Goal: Find specific page/section: Find specific page/section

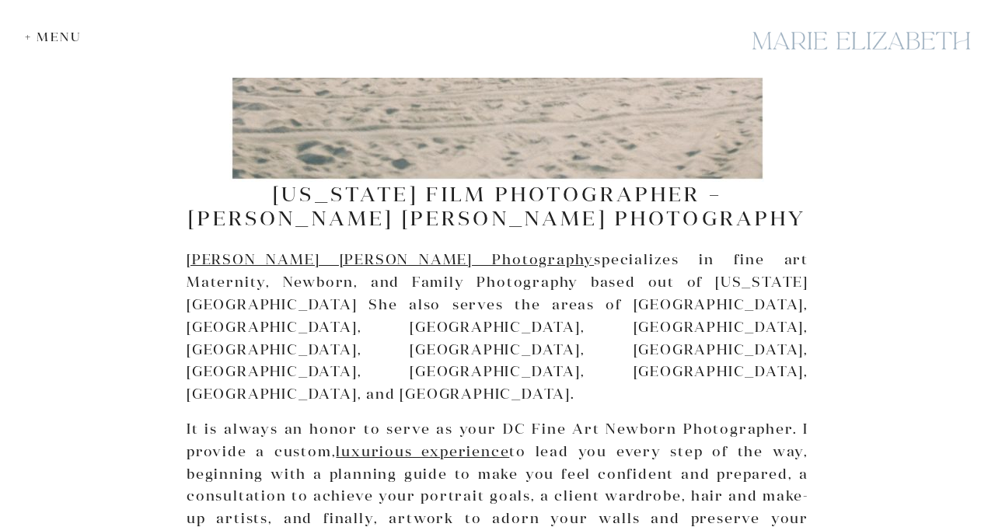
scroll to position [13939, 0]
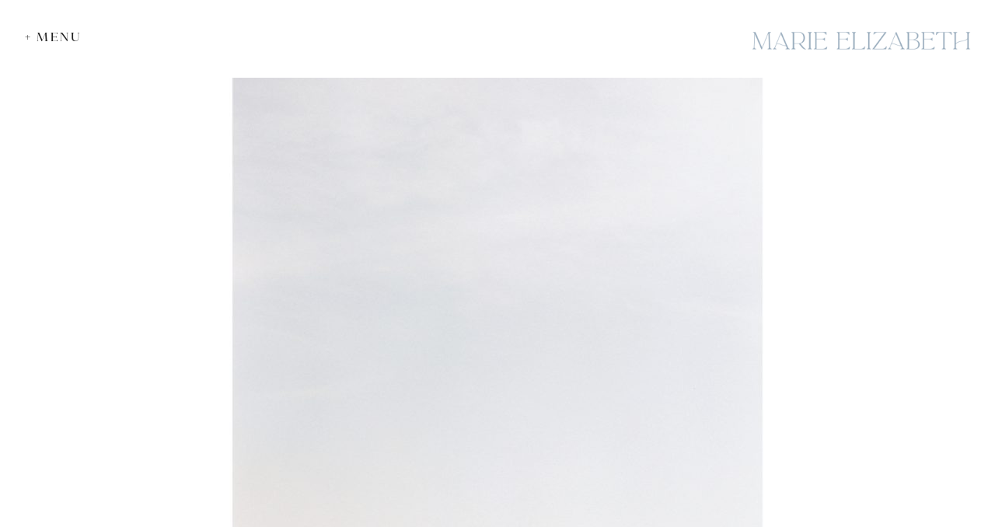
click at [40, 38] on div "+ Menu" at bounding box center [57, 37] width 65 height 15
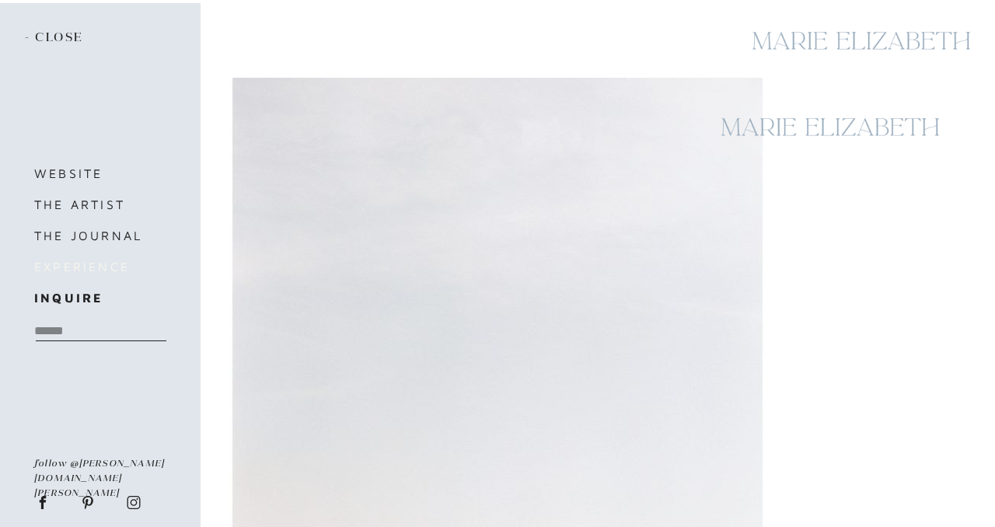
click at [72, 269] on h3 "experience" at bounding box center [108, 267] width 149 height 22
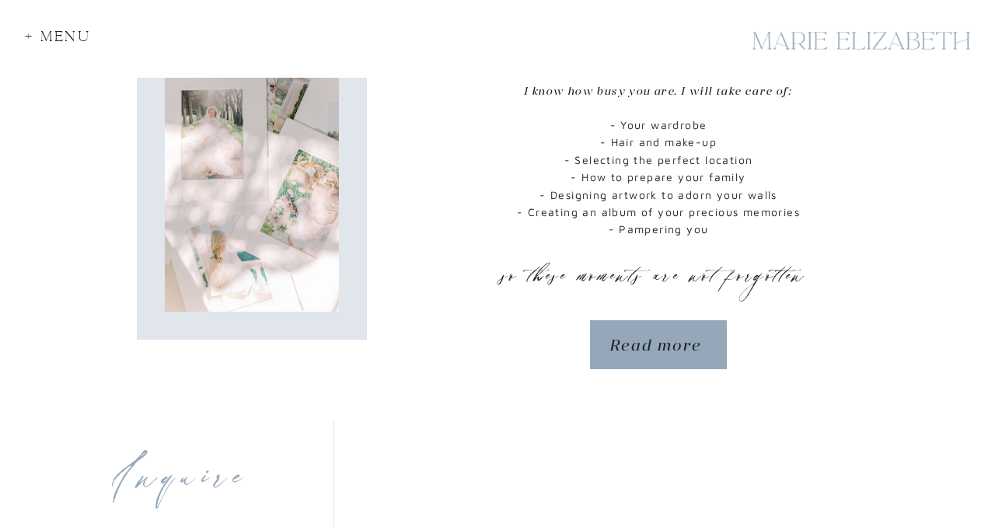
scroll to position [853, 0]
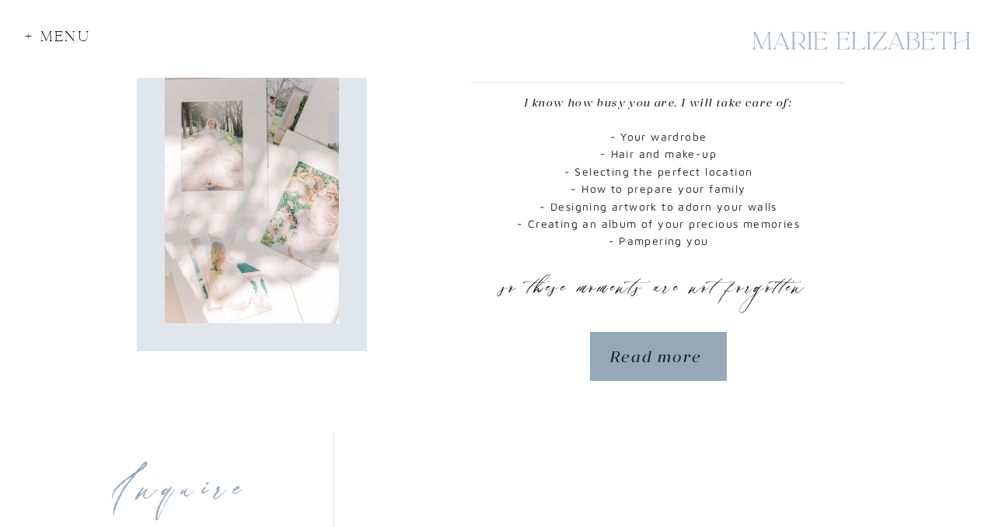
click at [649, 347] on p "Read more" at bounding box center [658, 357] width 97 height 25
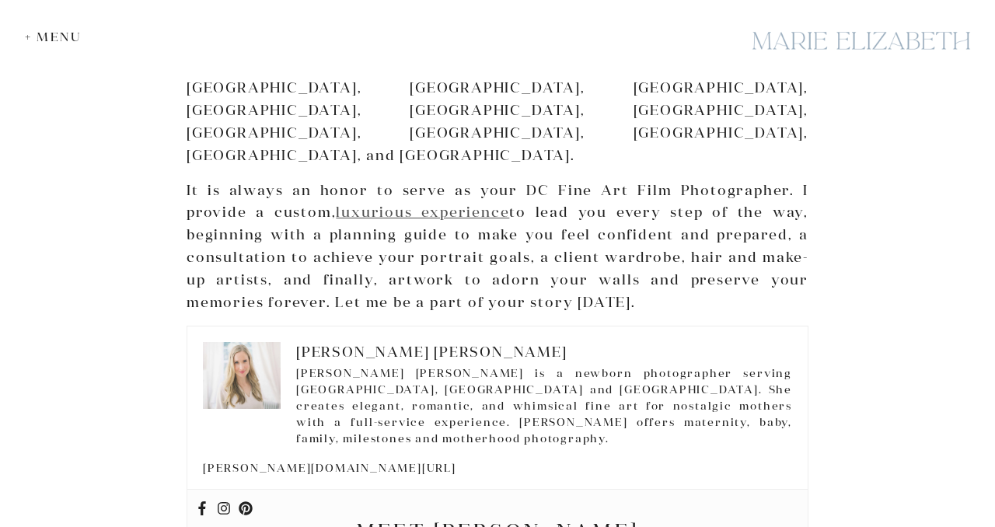
scroll to position [4940, 0]
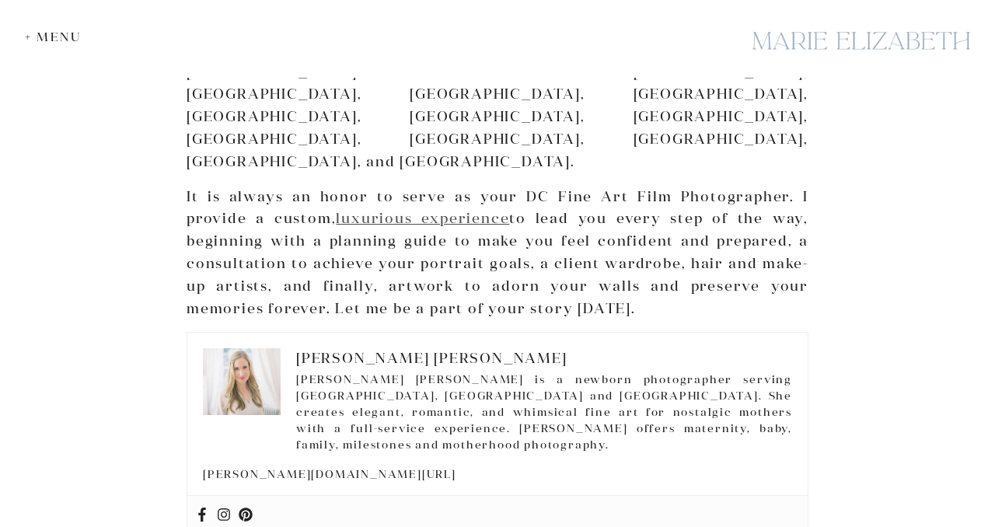
click at [368, 209] on link "luxurious experience" at bounding box center [422, 218] width 173 height 18
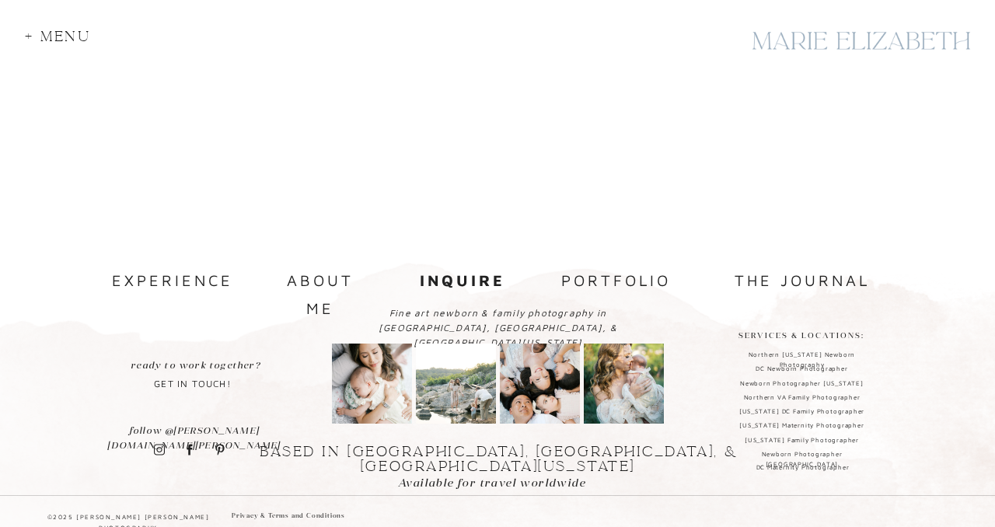
scroll to position [1635, 0]
